Goal: Task Accomplishment & Management: Manage account settings

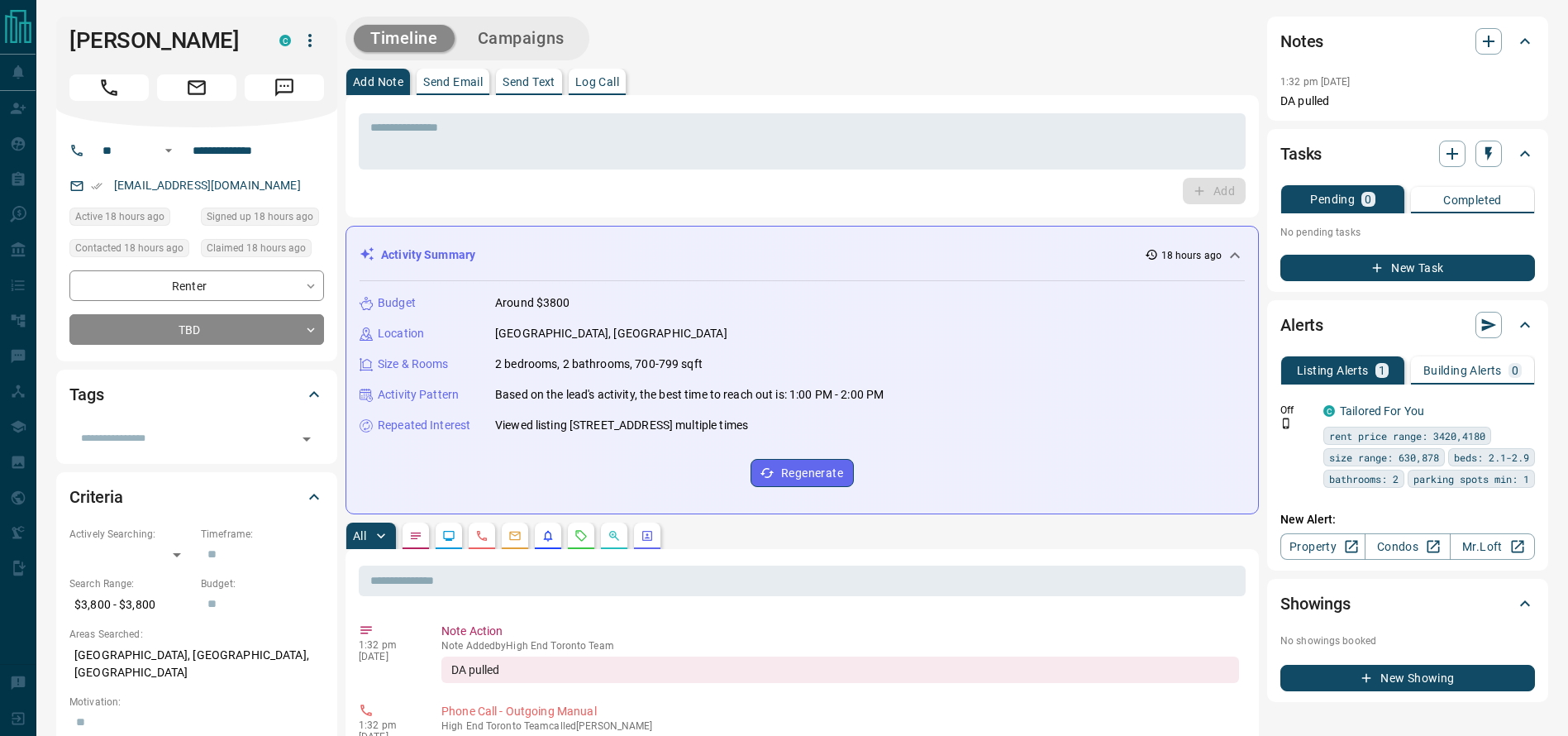
drag, startPoint x: 81, startPoint y: 98, endPoint x: 79, endPoint y: 106, distance: 8.2
click at [81, 100] on button "Call" at bounding box center [110, 88] width 80 height 27
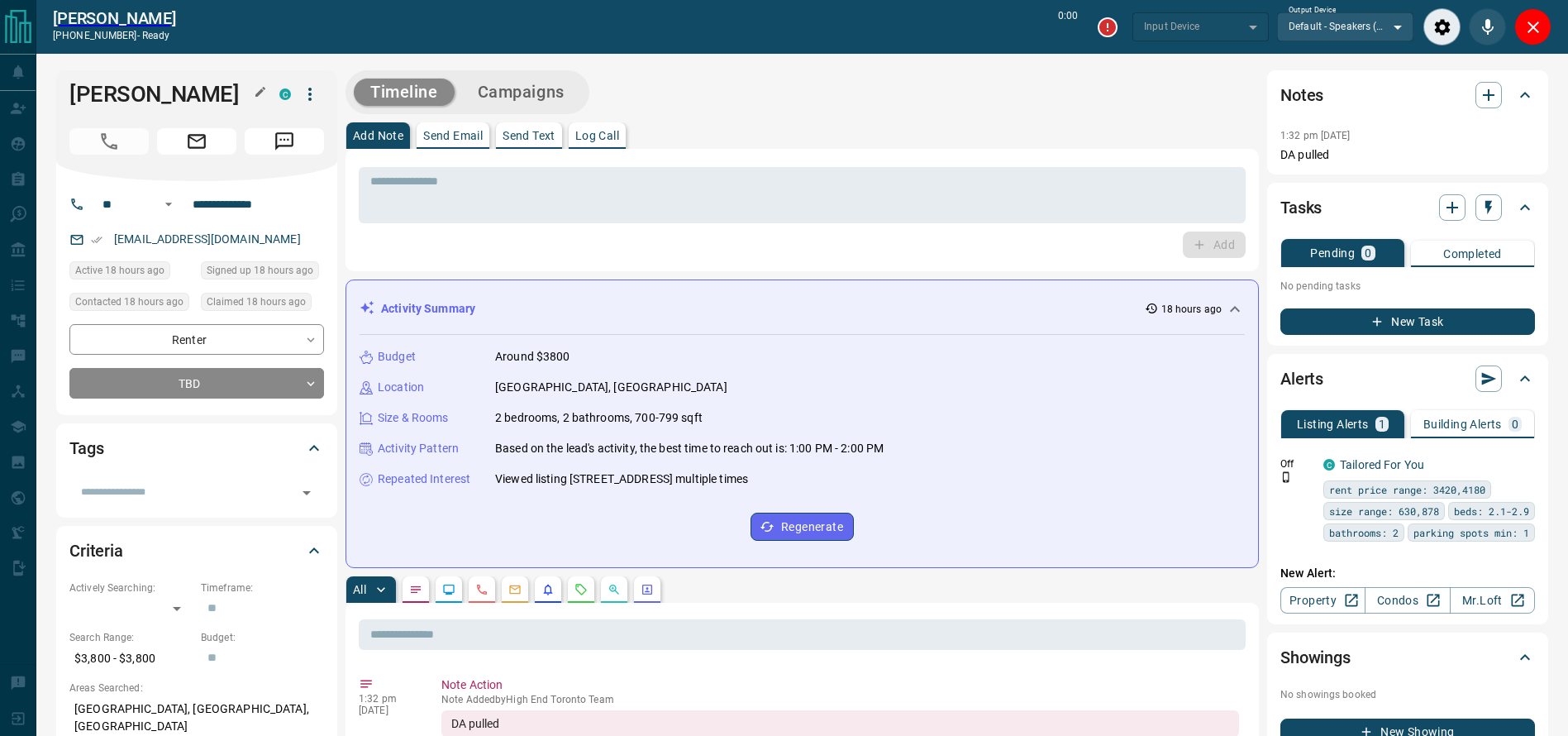
type input "*******"
click at [670, 211] on textarea at bounding box center [802, 195] width 864 height 42
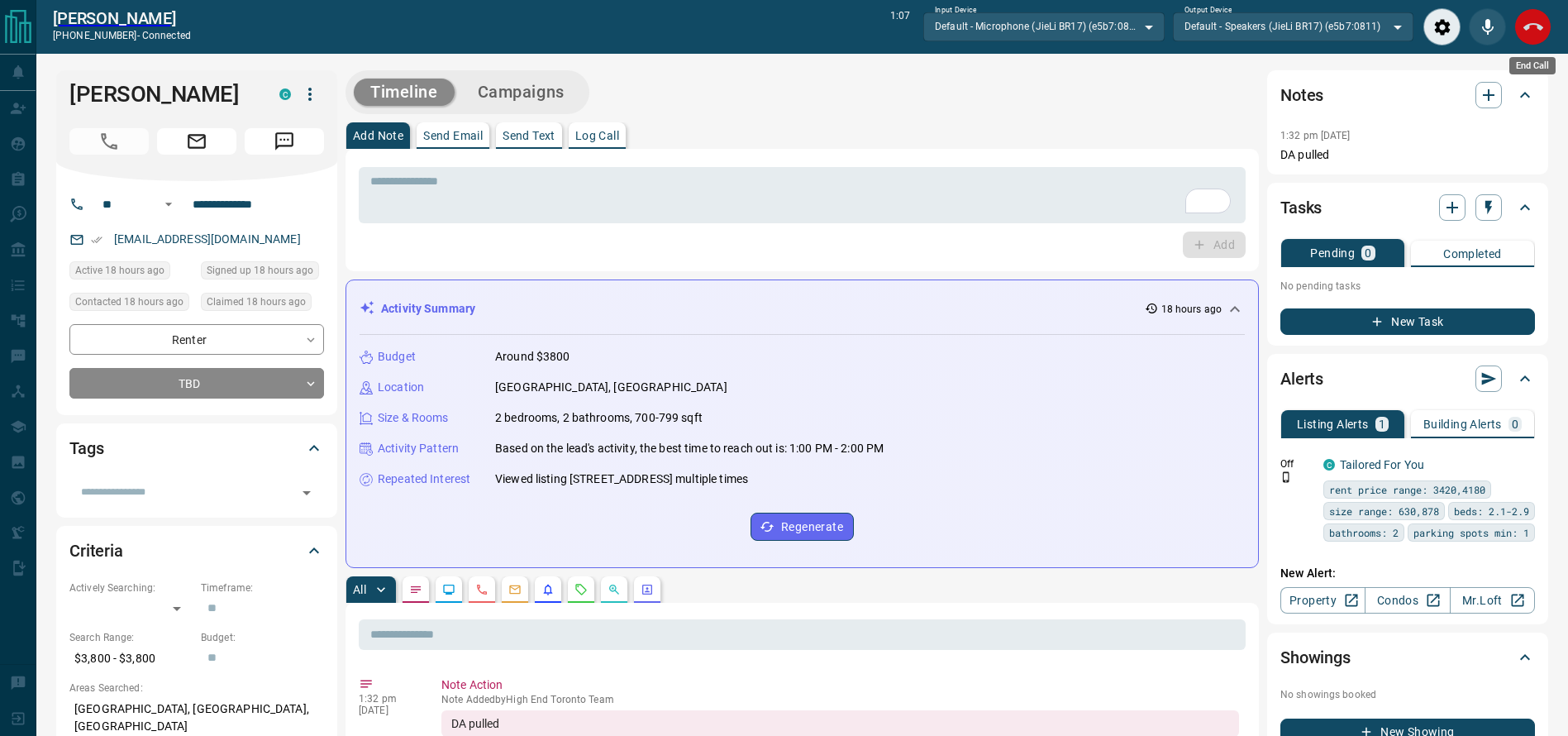
drag, startPoint x: 1515, startPoint y: 41, endPoint x: 1524, endPoint y: 41, distance: 9.0
click at [1522, 41] on div "End Call" at bounding box center [1532, 26] width 37 height 37
click at [1527, 41] on button "End Call" at bounding box center [1532, 26] width 37 height 37
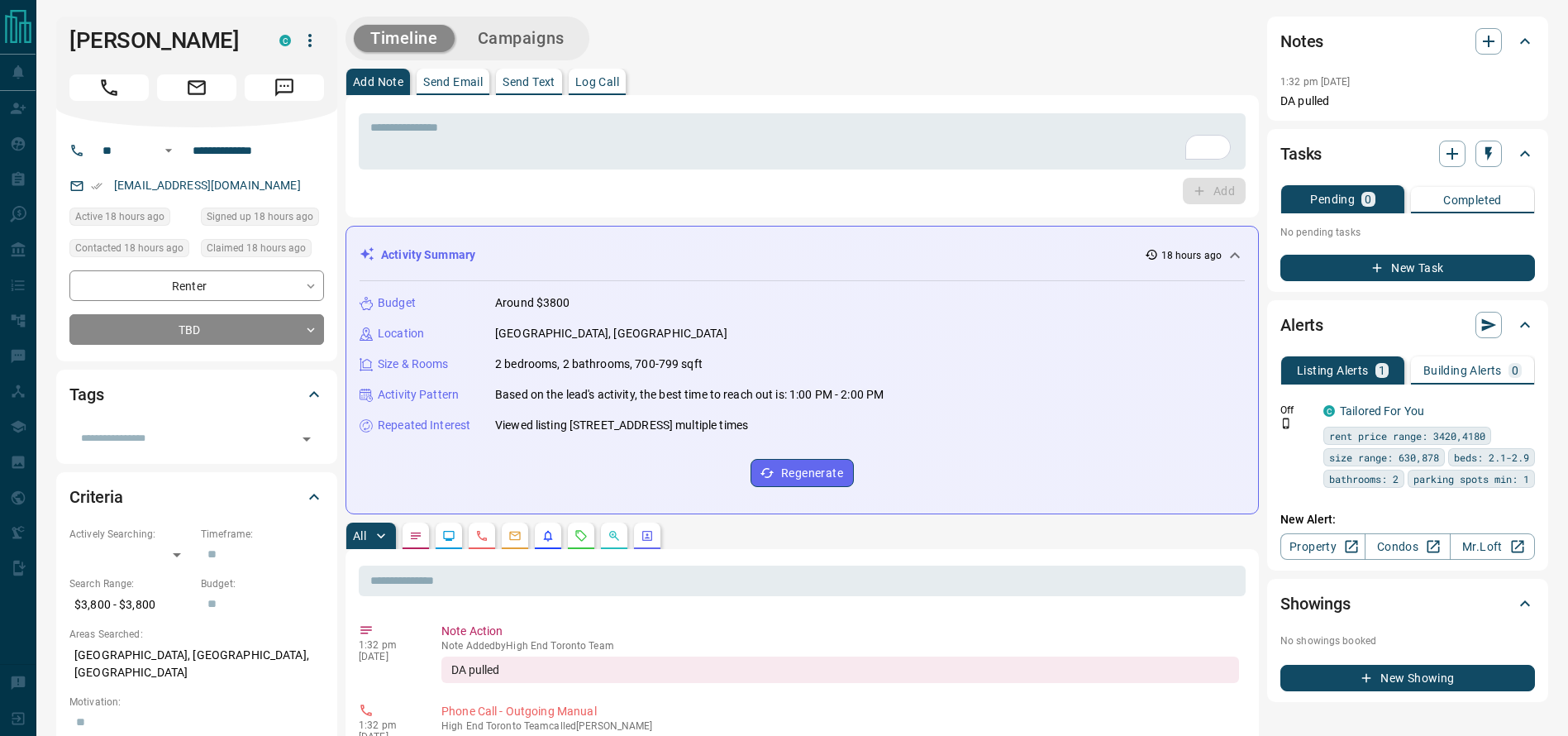
click at [1527, 41] on icon at bounding box center [1525, 41] width 10 height 6
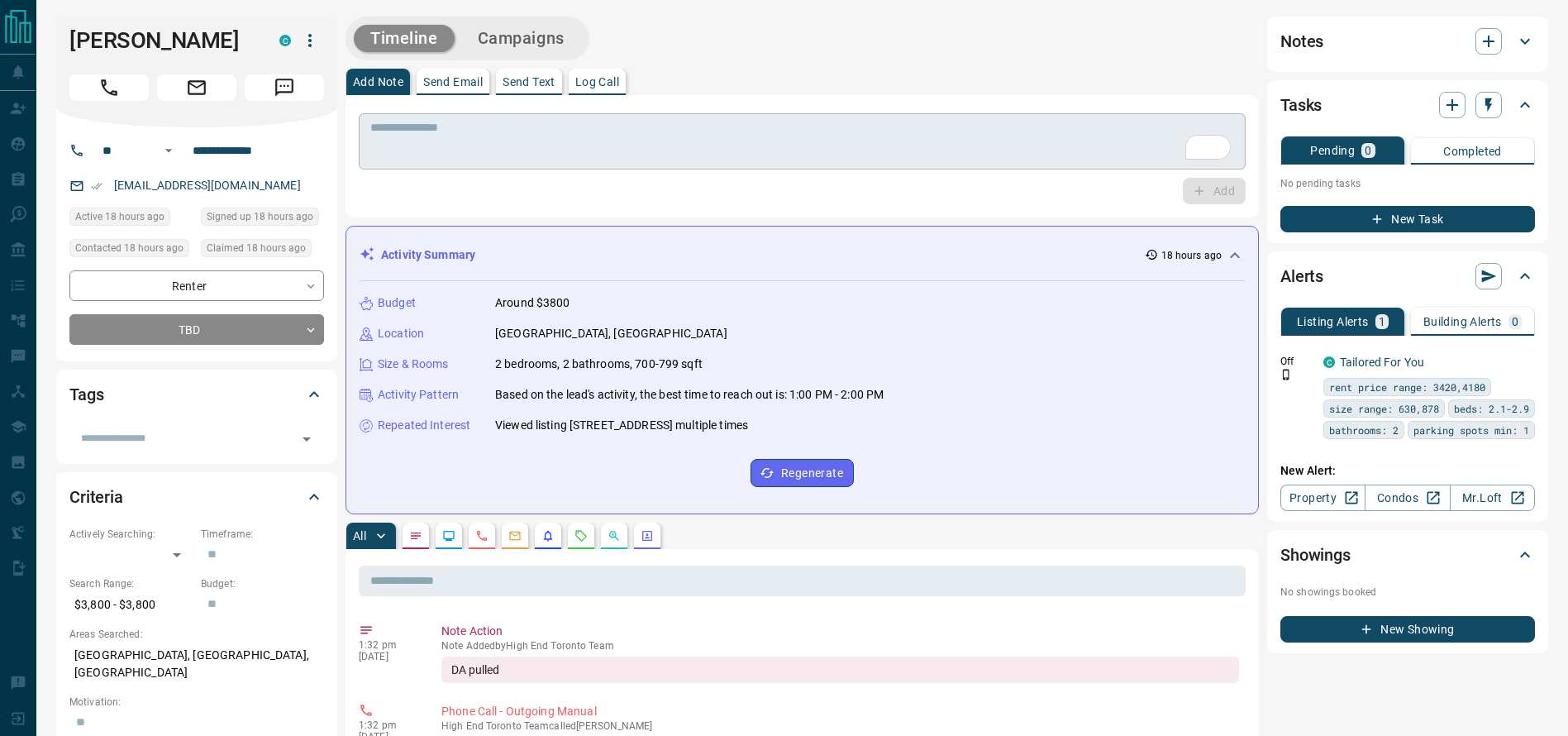
click at [973, 144] on textarea "To enrich screen reader interactions, please activate Accessibility in Grammarl…" at bounding box center [802, 141] width 864 height 42
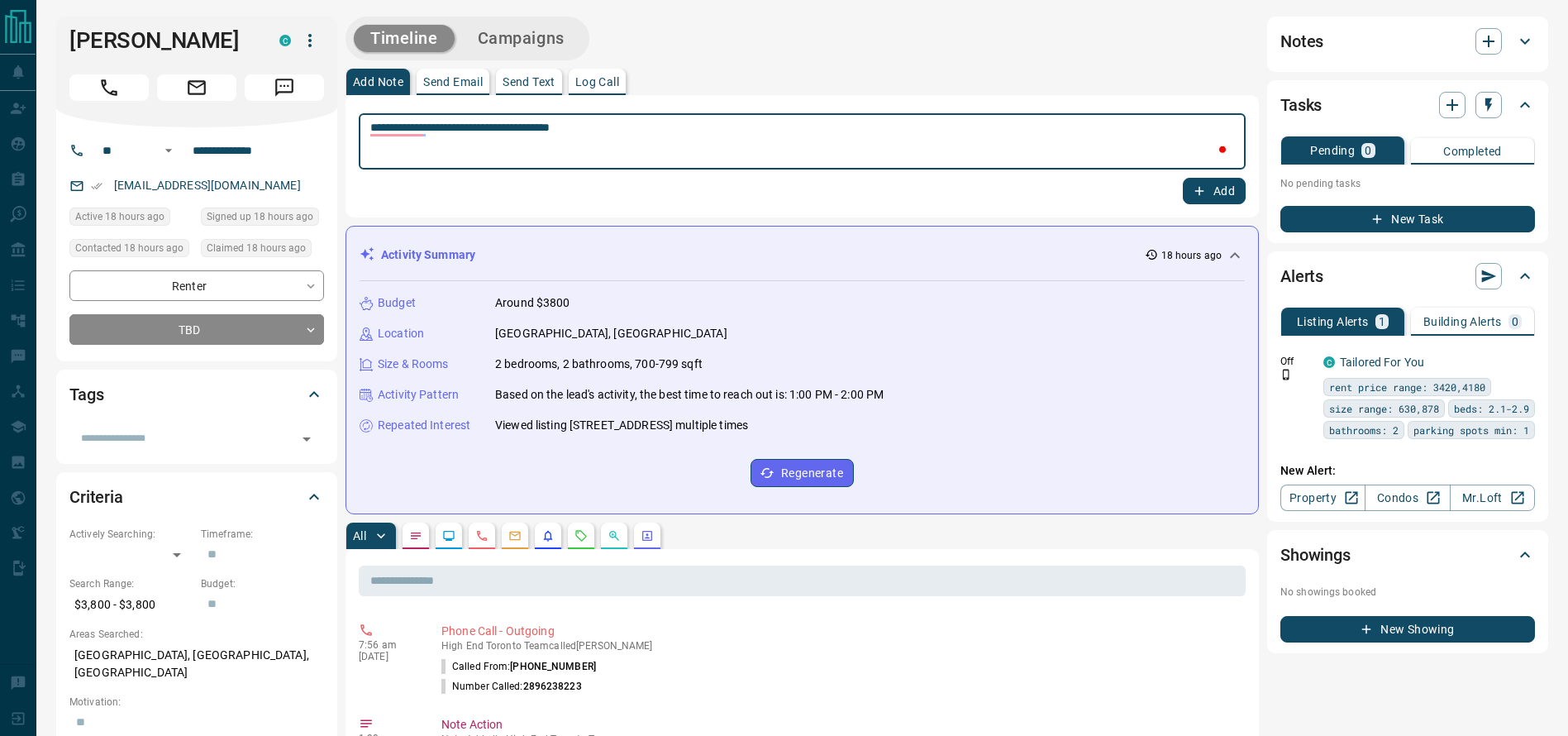
type textarea "**********"
click at [1224, 193] on button "Add" at bounding box center [1214, 190] width 63 height 27
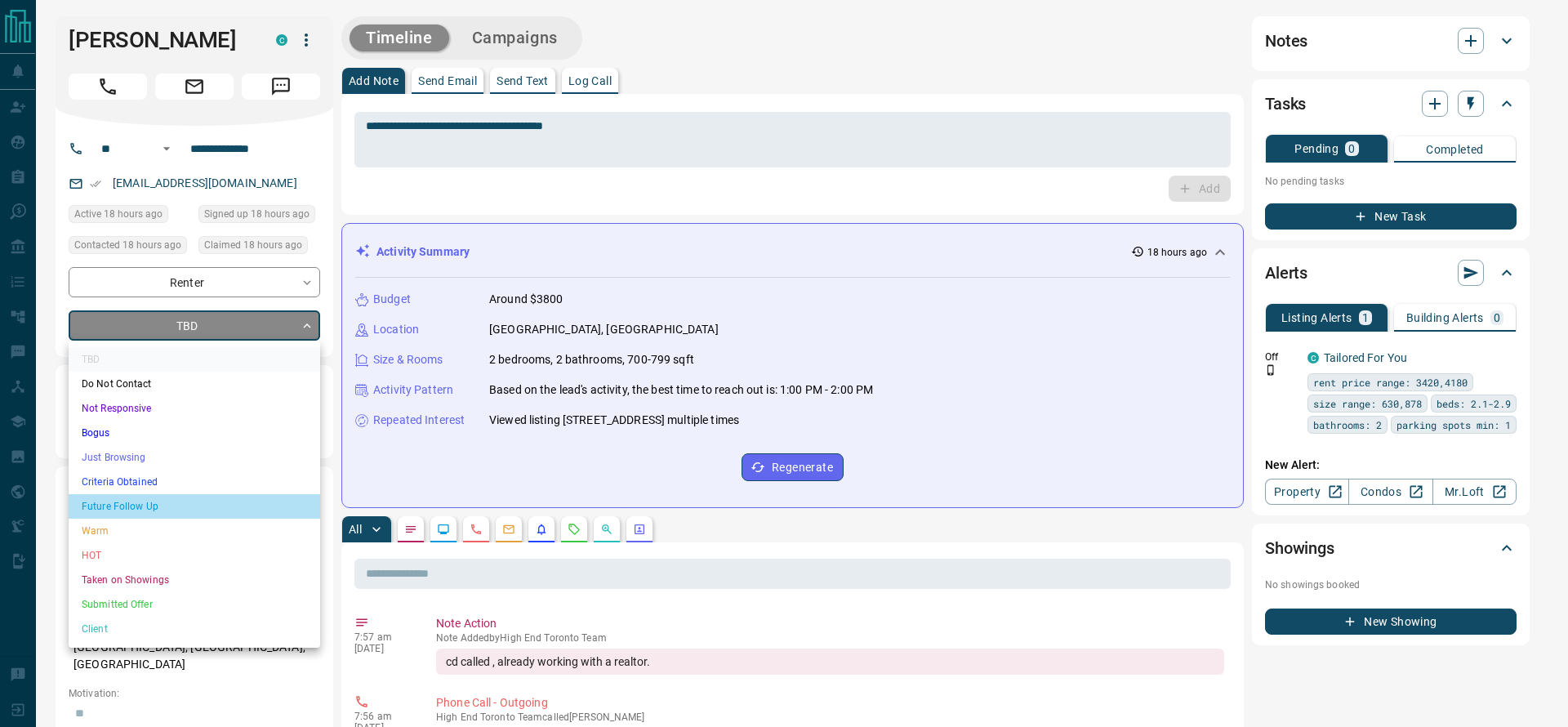
click at [107, 507] on li "Future Follow Up" at bounding box center [195, 506] width 252 height 25
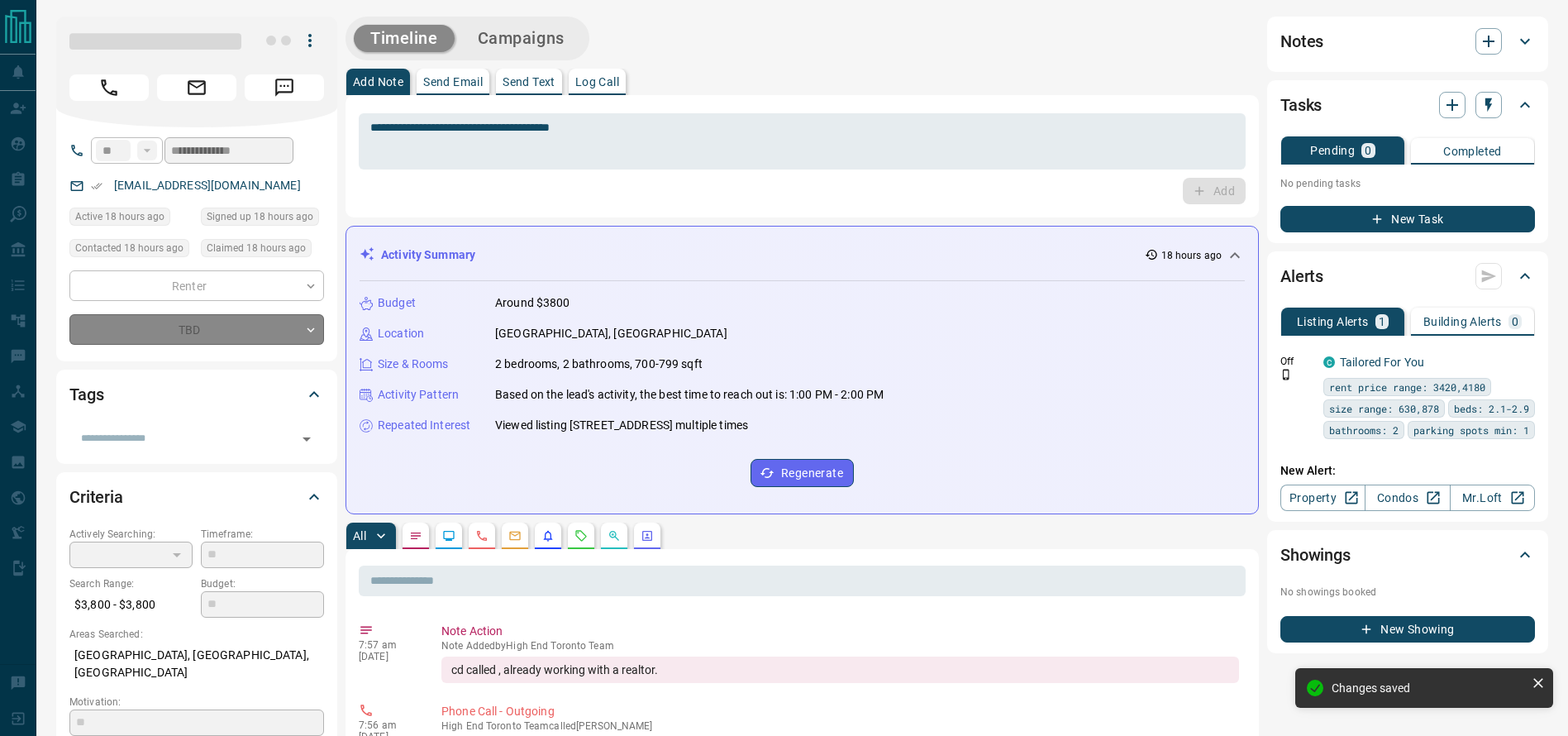
type input "*"
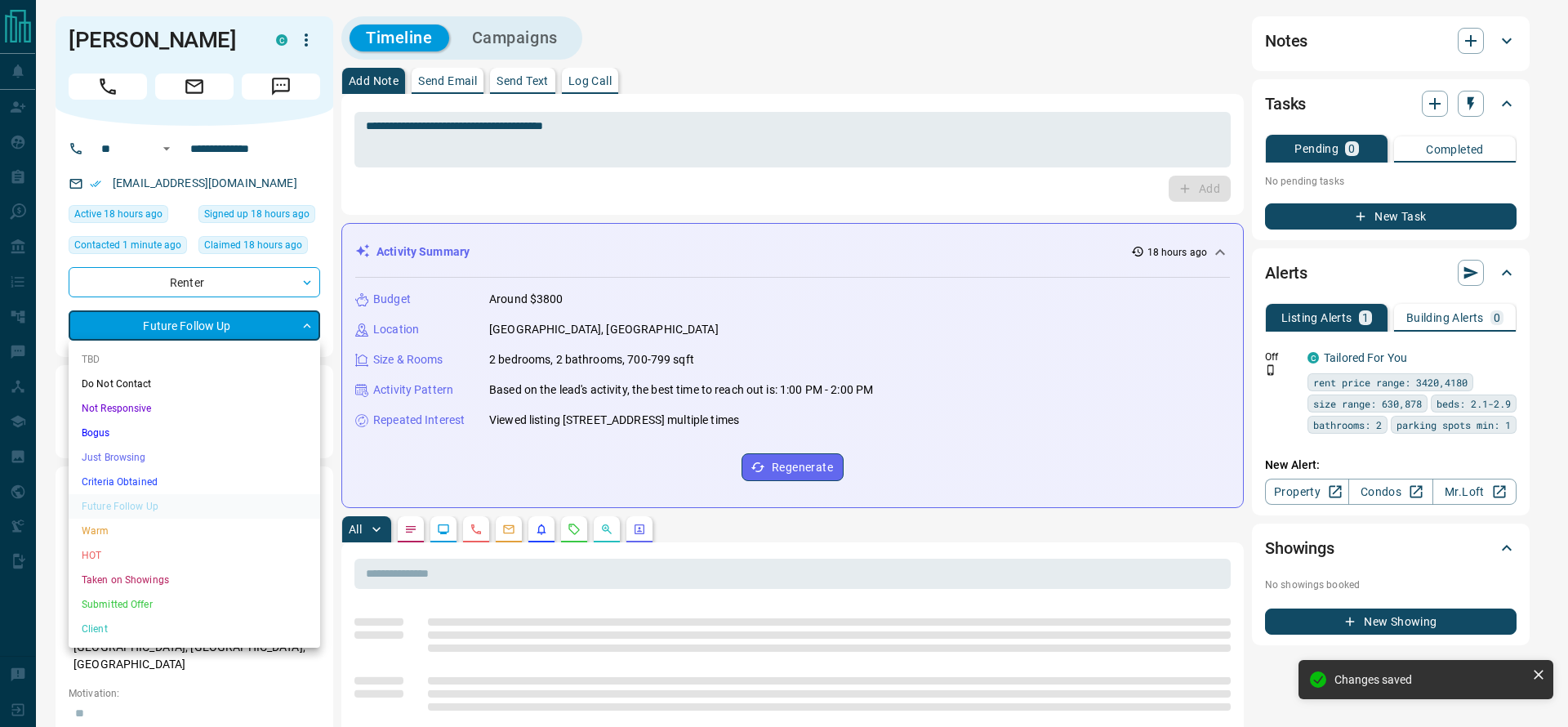
drag, startPoint x: 521, startPoint y: 247, endPoint x: 376, endPoint y: 302, distance: 155.1
click at [525, 247] on div at bounding box center [784, 363] width 1568 height 727
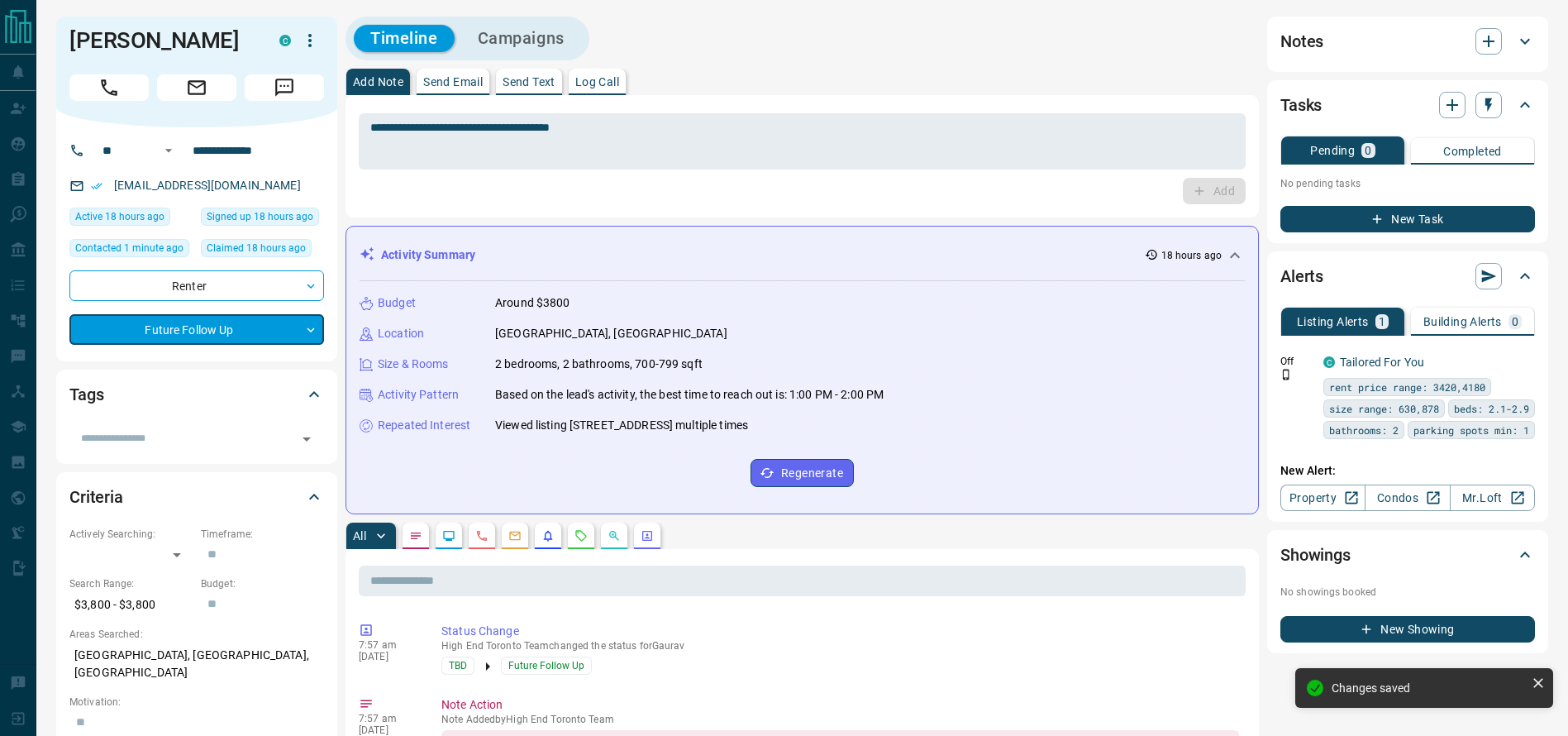
click at [154, 460] on div "Tags ​" at bounding box center [196, 416] width 281 height 94
click at [154, 445] on input "text" at bounding box center [183, 438] width 217 height 18
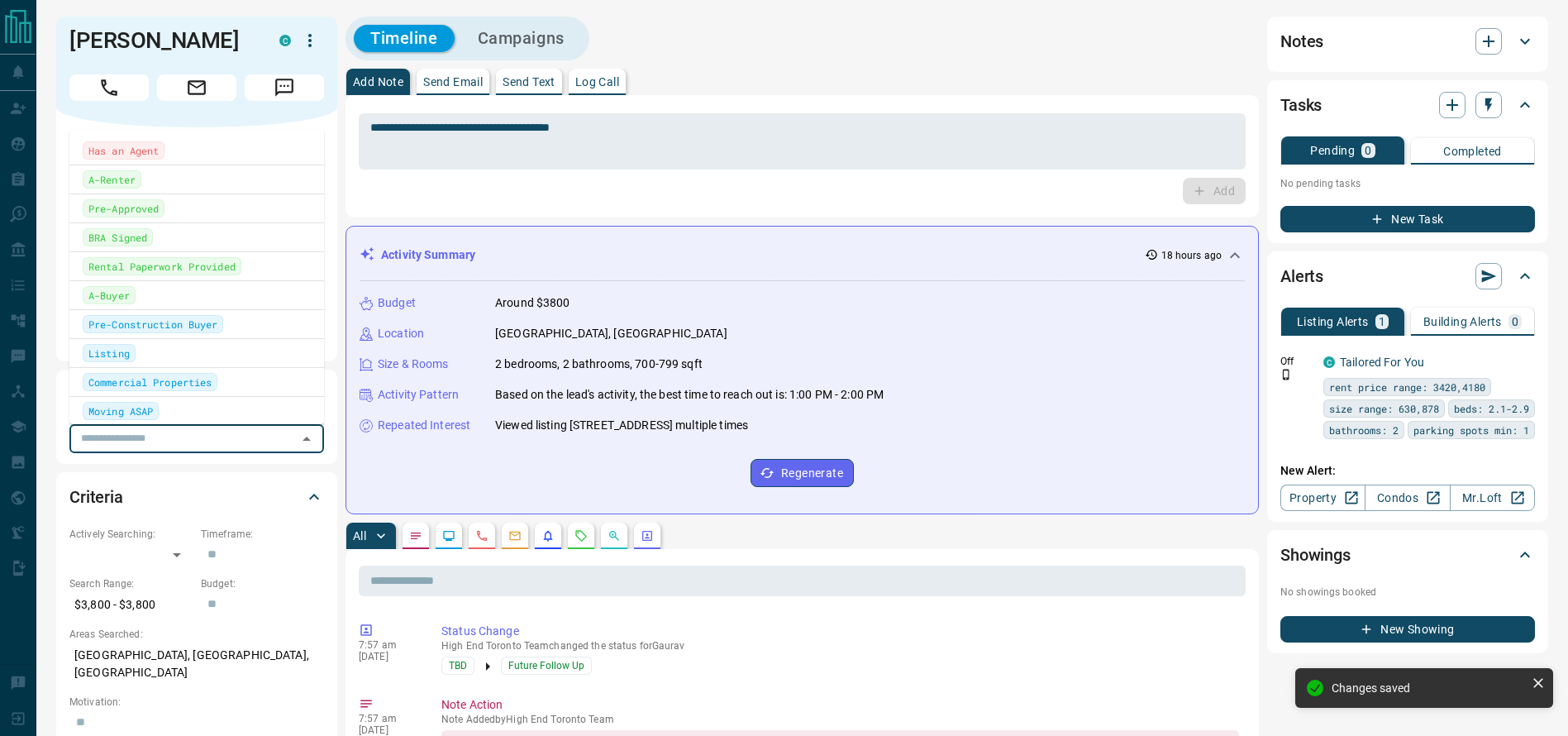
click at [219, 139] on li "Has an Agent" at bounding box center [197, 150] width 255 height 28
